Goal: Information Seeking & Learning: Compare options

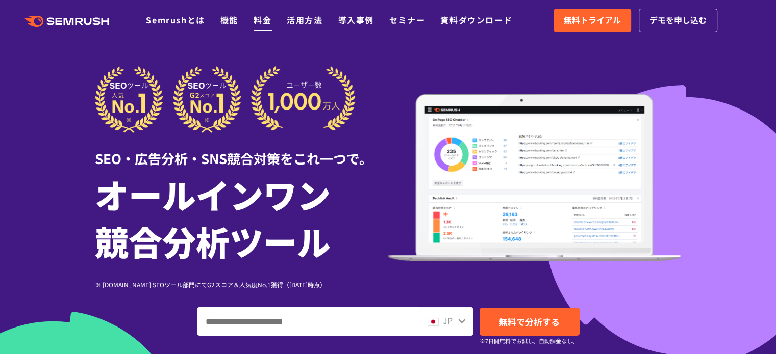
click at [261, 16] on link "料金" at bounding box center [262, 20] width 18 height 12
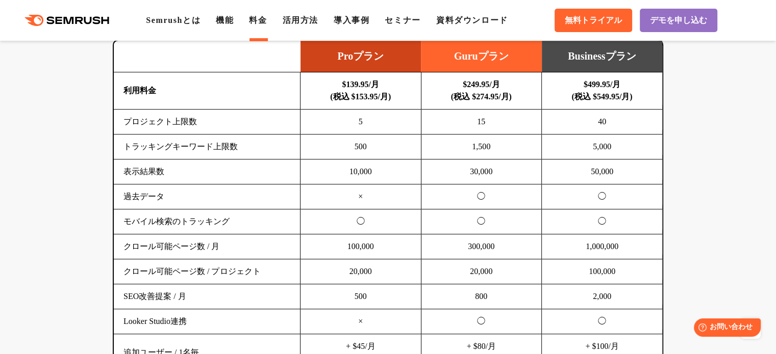
scroll to position [612, 0]
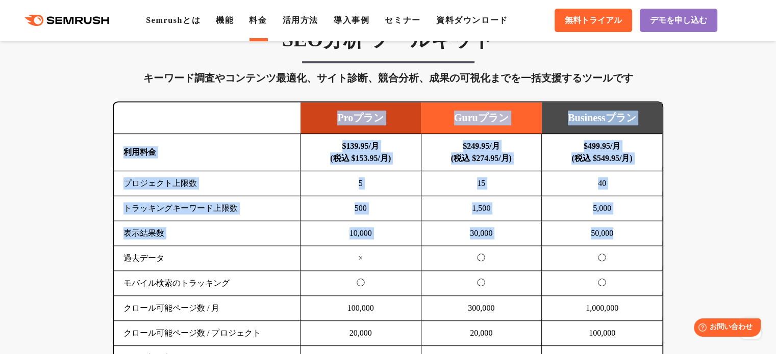
drag, startPoint x: 326, startPoint y: 118, endPoint x: 636, endPoint y: 236, distance: 331.5
click at [636, 236] on table "Proプラン Guruプラン Businessプラン 利用料金 $139.95/月 (税込 $153.95/月) $249.95/月 (税込 $274.95/…" at bounding box center [388, 293] width 548 height 380
click at [636, 236] on td "50,000" at bounding box center [602, 233] width 121 height 25
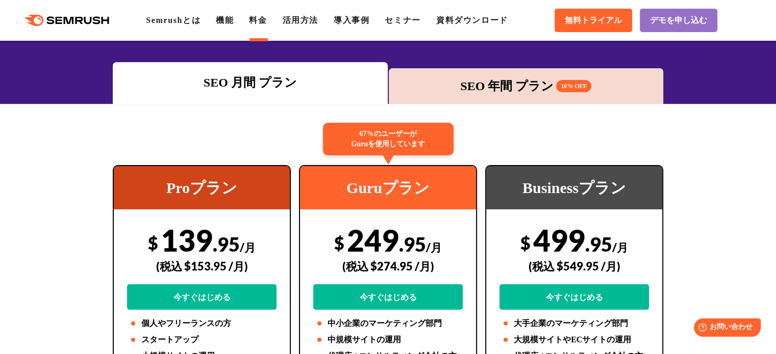
scroll to position [0, 0]
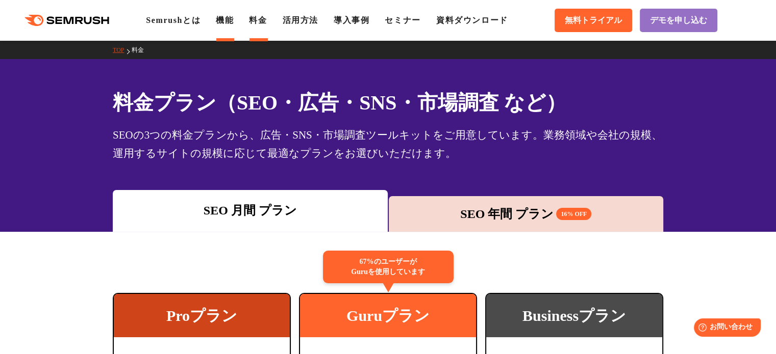
click at [226, 24] on link "機能" at bounding box center [225, 20] width 18 height 9
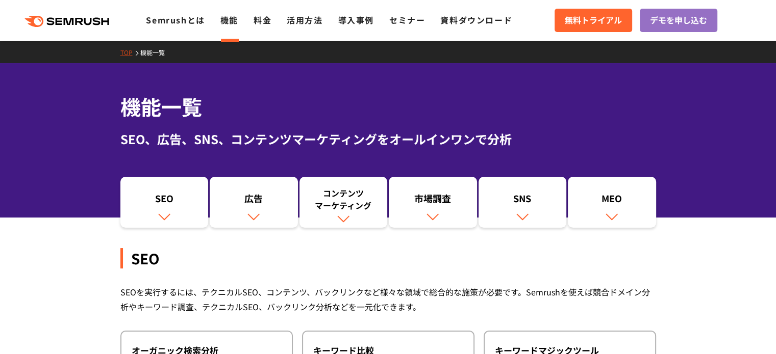
click at [400, 28] on div ".cls {fill: #FF642D;} .cls {fill: #FF642D;} Semrushとは 機能 料金 活用方法 導入事例 セミナー 資料ダウ…" at bounding box center [388, 20] width 776 height 31
click at [401, 17] on link "セミナー" at bounding box center [407, 20] width 36 height 12
